Goal: Task Accomplishment & Management: Manage account settings

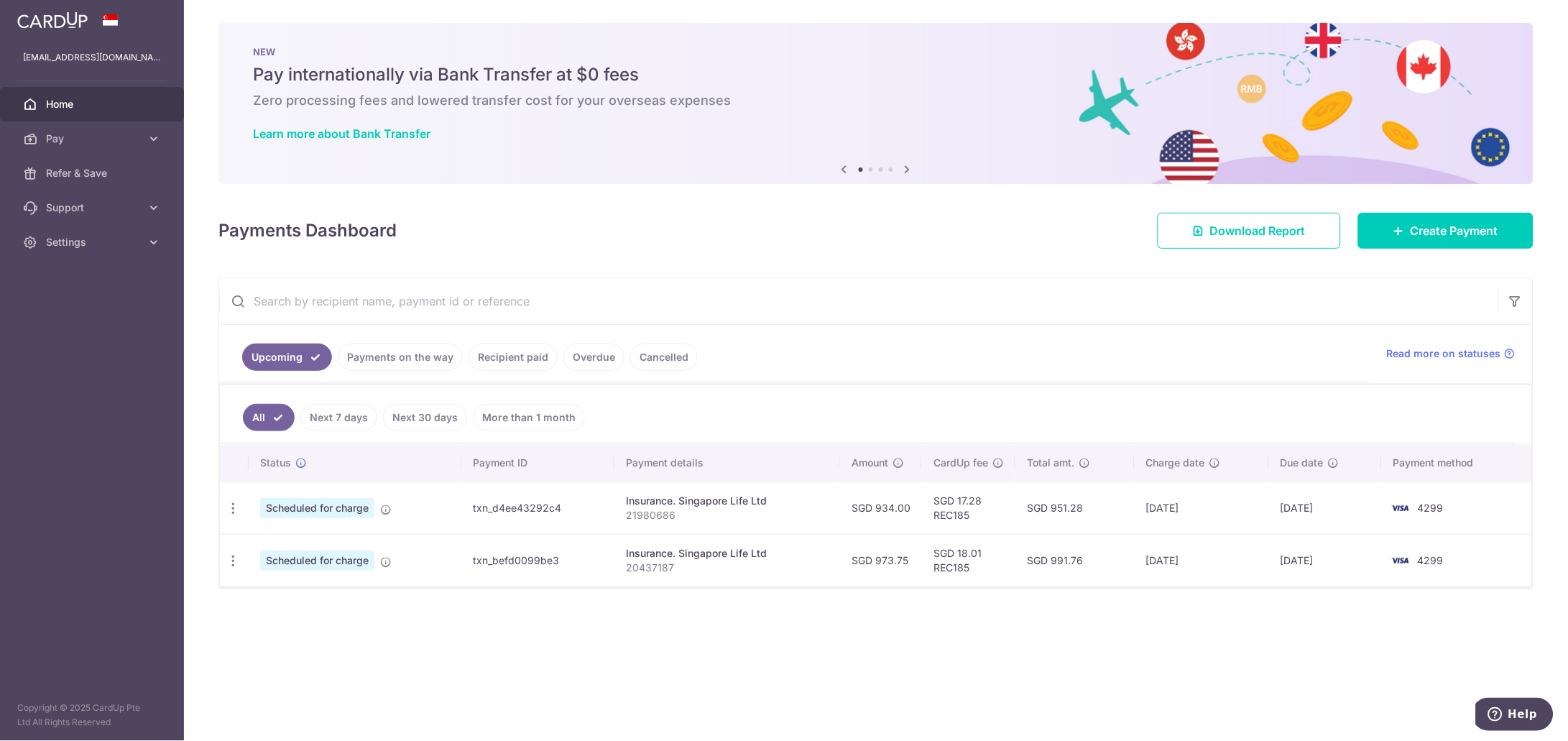
click at [741, 681] on div "× Pause Schedule Pause all future payments in this series Pause just this one p…" at bounding box center [876, 370] width 1384 height 741
click at [153, 237] on icon at bounding box center [154, 243] width 14 height 14
click at [70, 311] on span "Logout" at bounding box center [93, 311] width 95 height 14
